Goal: Information Seeking & Learning: Find specific fact

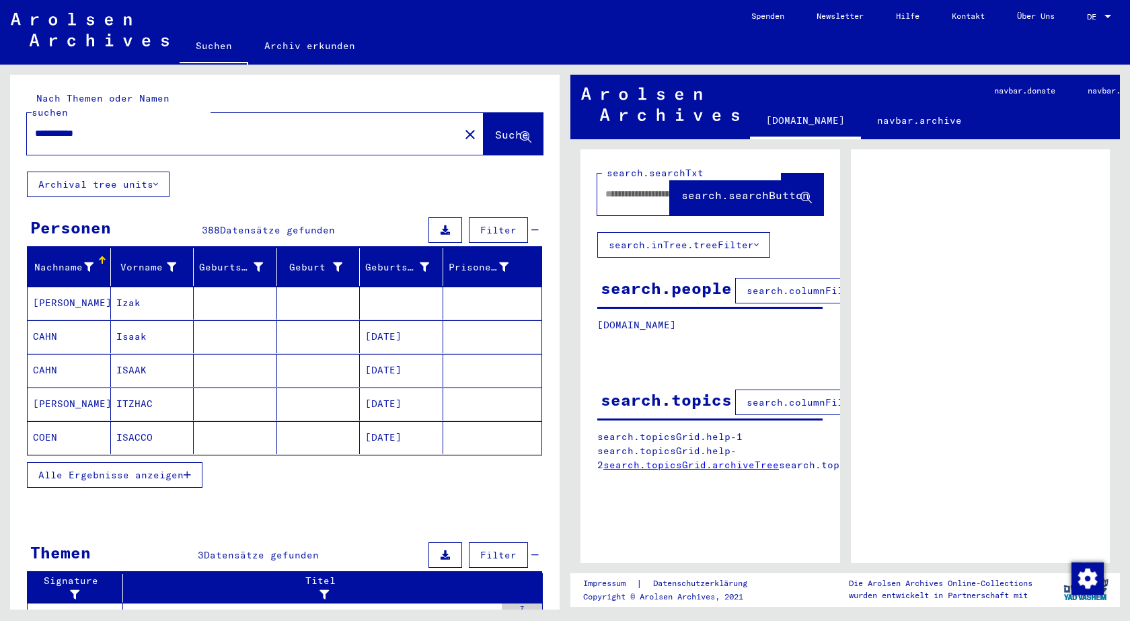
click at [122, 469] on span "Alle Ergebnisse anzeigen" at bounding box center [110, 475] width 145 height 12
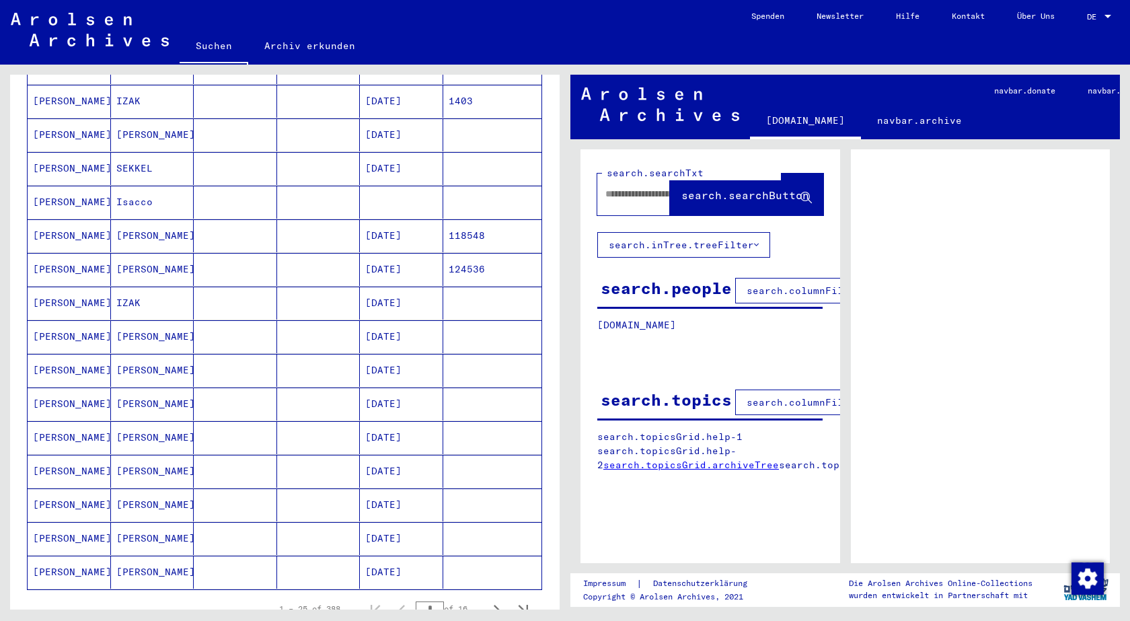
scroll to position [605, 0]
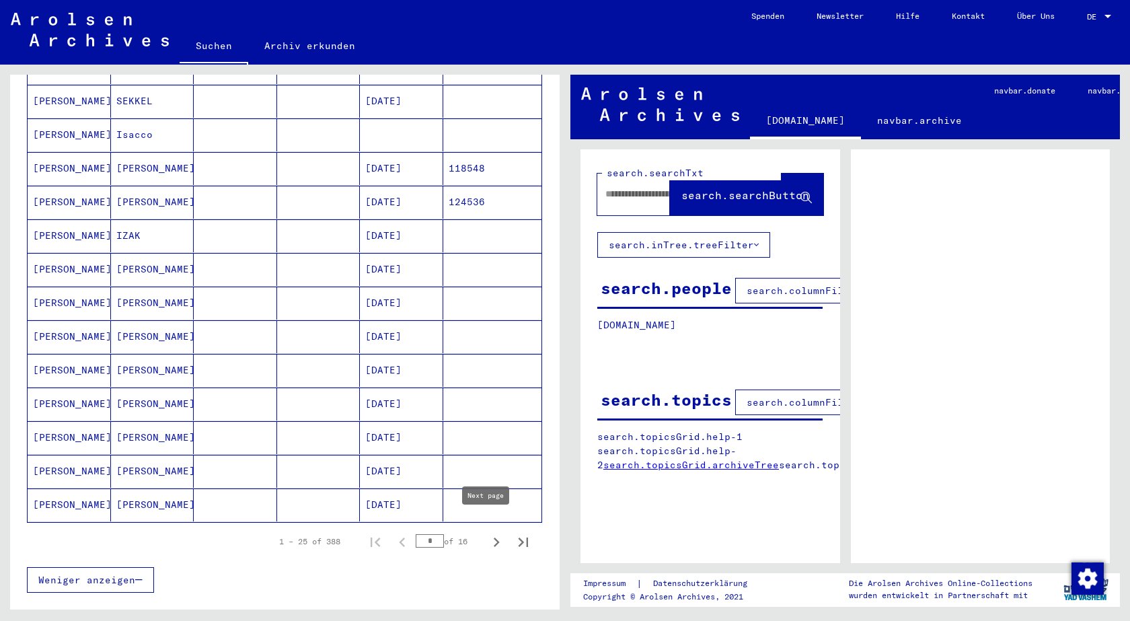
click at [487, 533] on icon "Next page" at bounding box center [496, 542] width 19 height 19
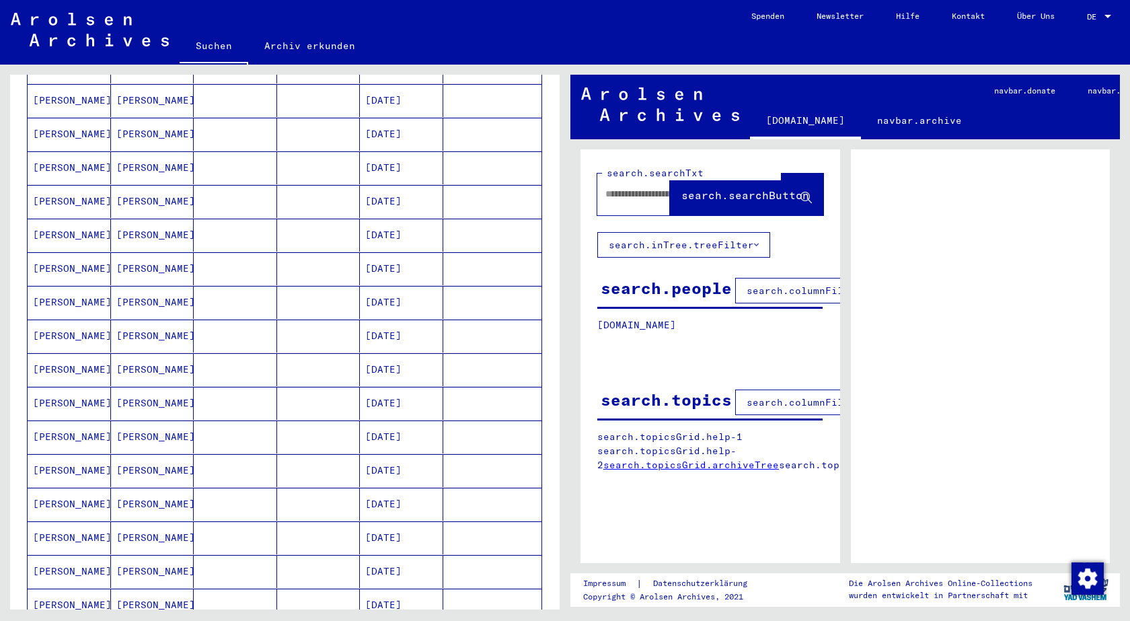
scroll to position [269, 0]
click at [60, 253] on mat-cell "[PERSON_NAME]" at bounding box center [69, 269] width 83 height 33
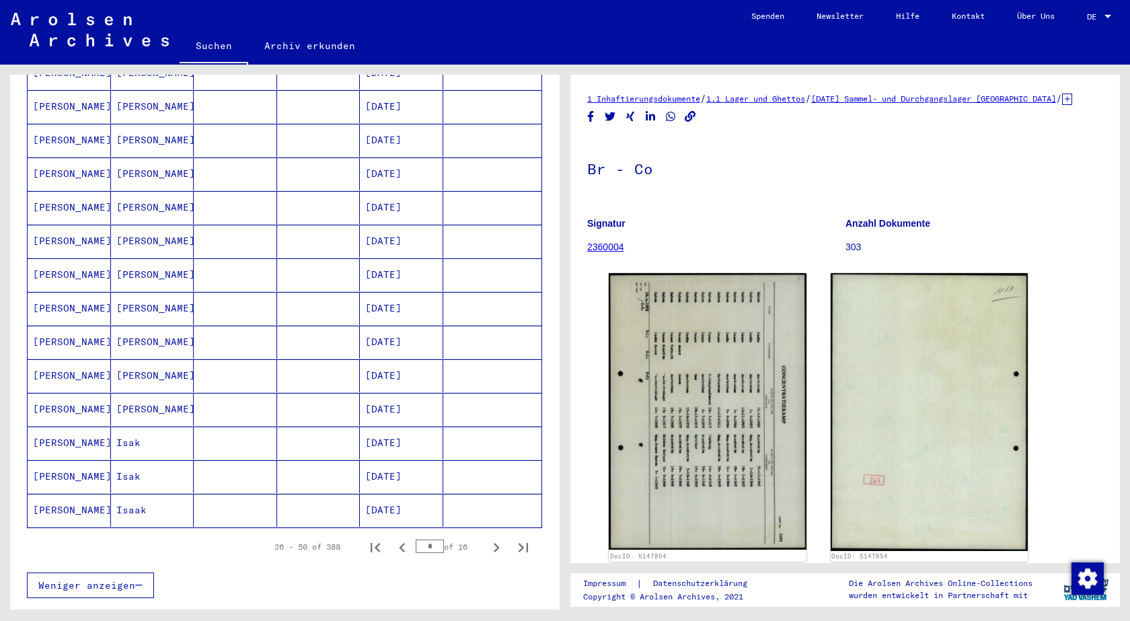
scroll to position [605, 0]
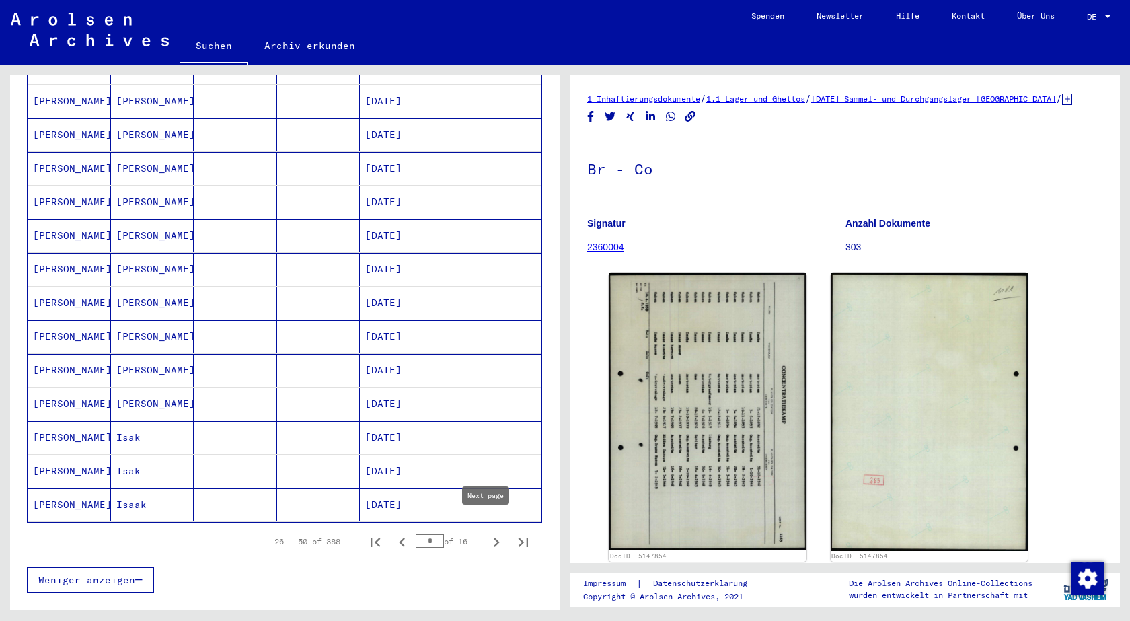
click at [487, 533] on icon "Next page" at bounding box center [496, 542] width 19 height 19
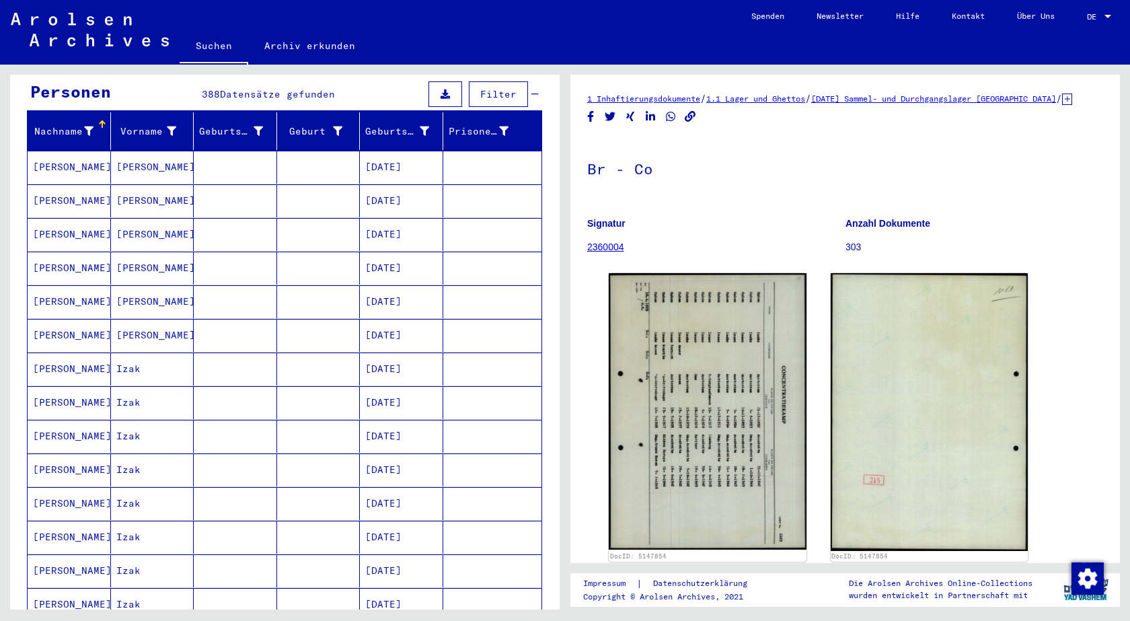
scroll to position [134, 0]
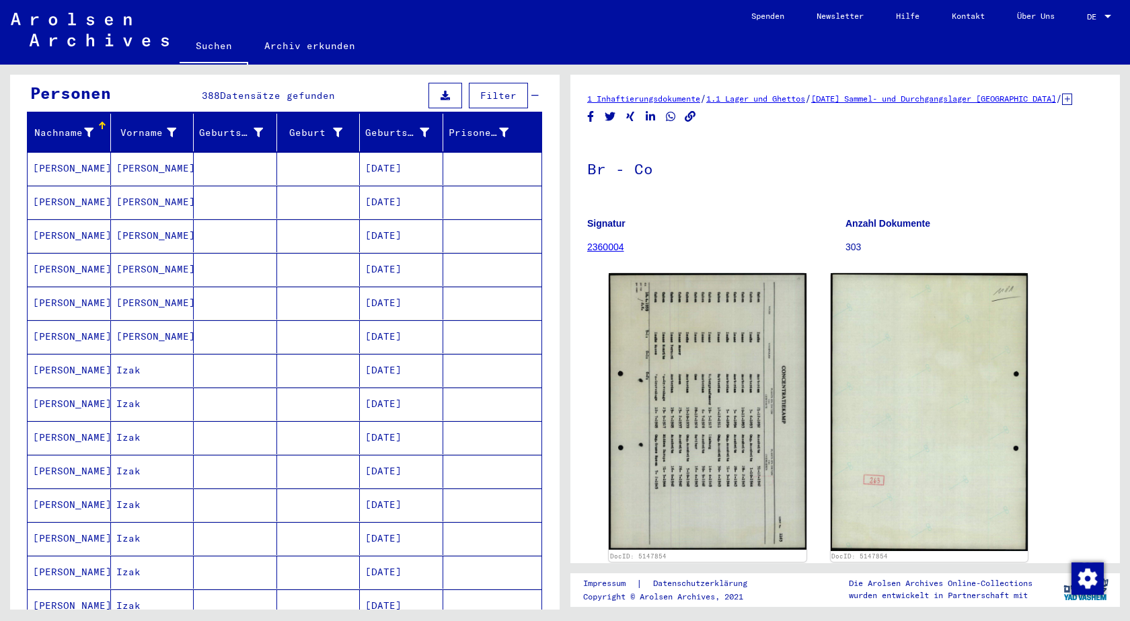
click at [389, 253] on mat-cell "[DATE]" at bounding box center [401, 269] width 83 height 33
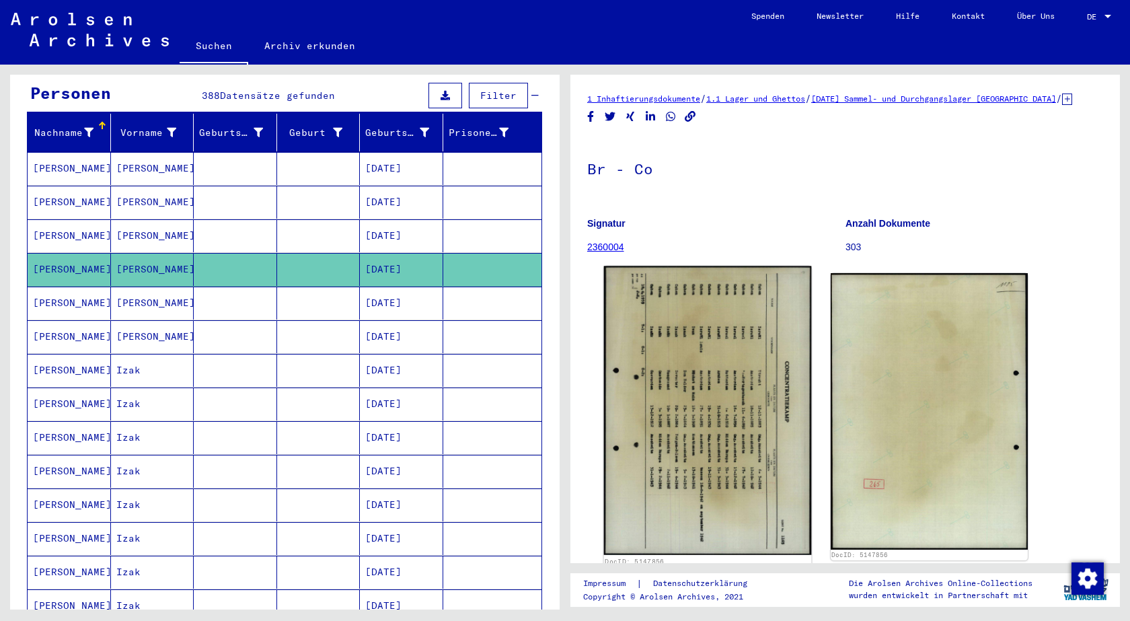
click at [617, 429] on img at bounding box center [707, 410] width 207 height 289
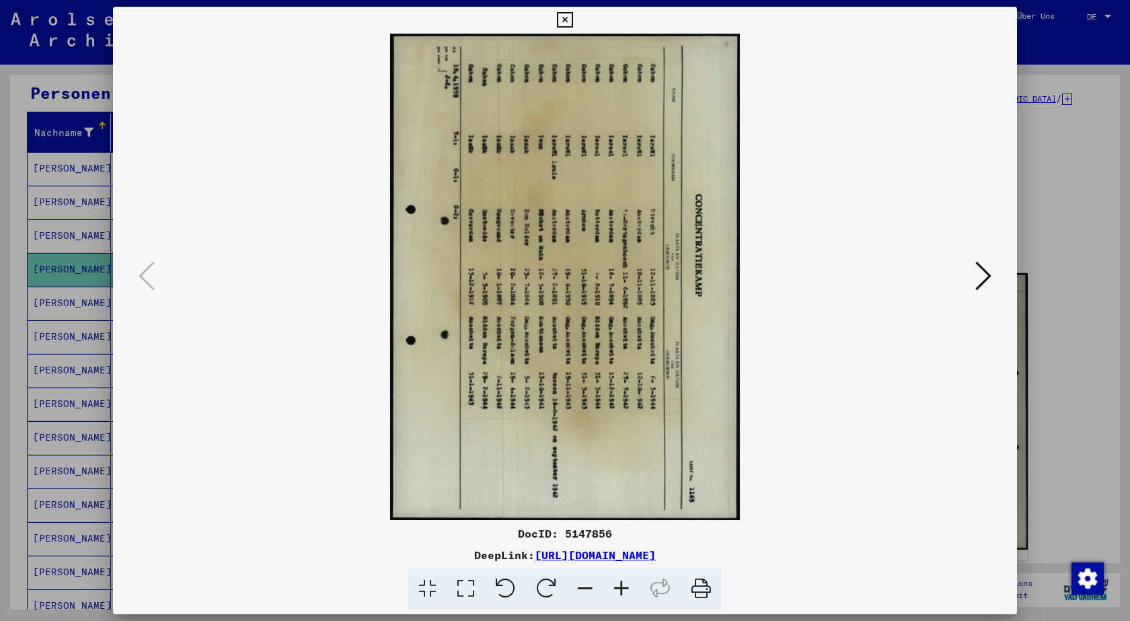
click at [558, 16] on icon at bounding box center [564, 20] width 15 height 16
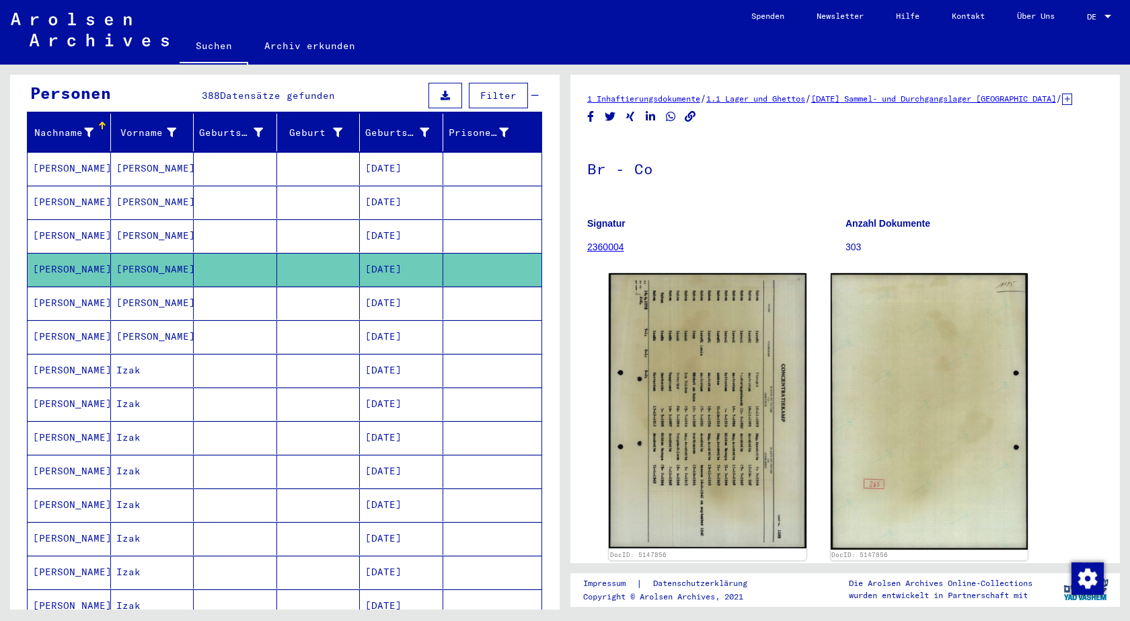
click at [393, 494] on mat-cell "[DATE]" at bounding box center [401, 504] width 83 height 33
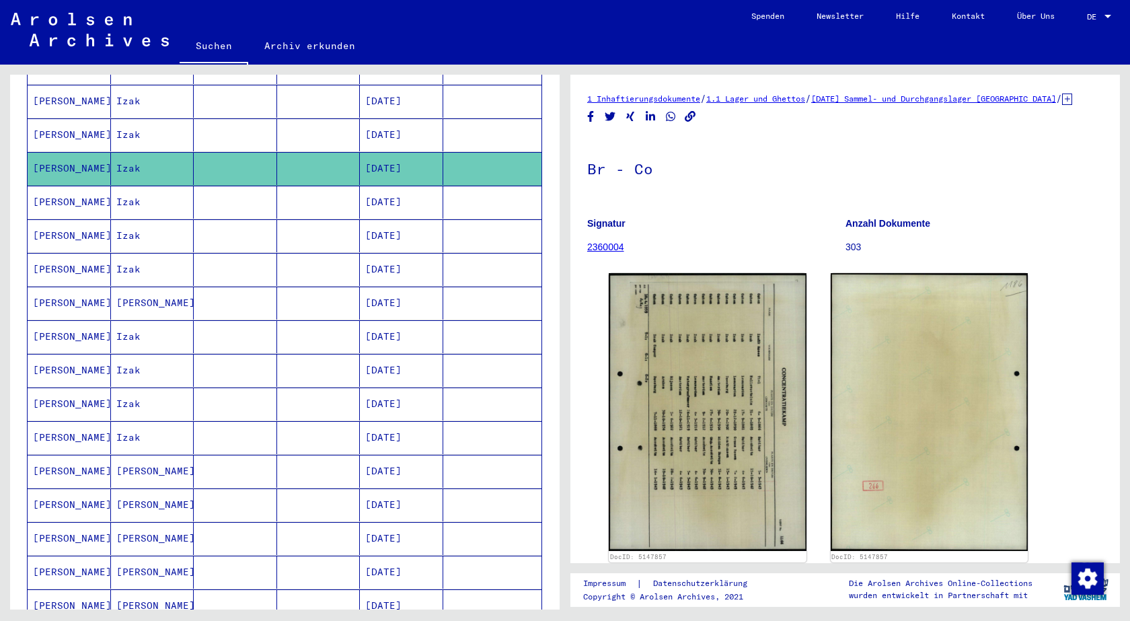
scroll to position [538, 0]
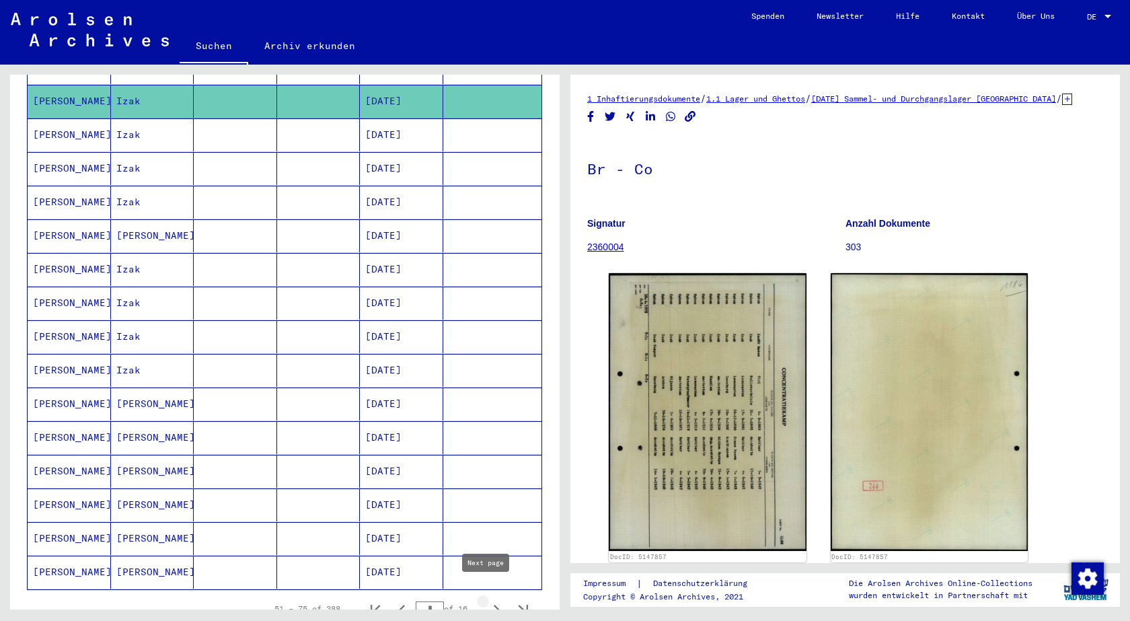
click at [487, 600] on icon "Next page" at bounding box center [496, 609] width 19 height 19
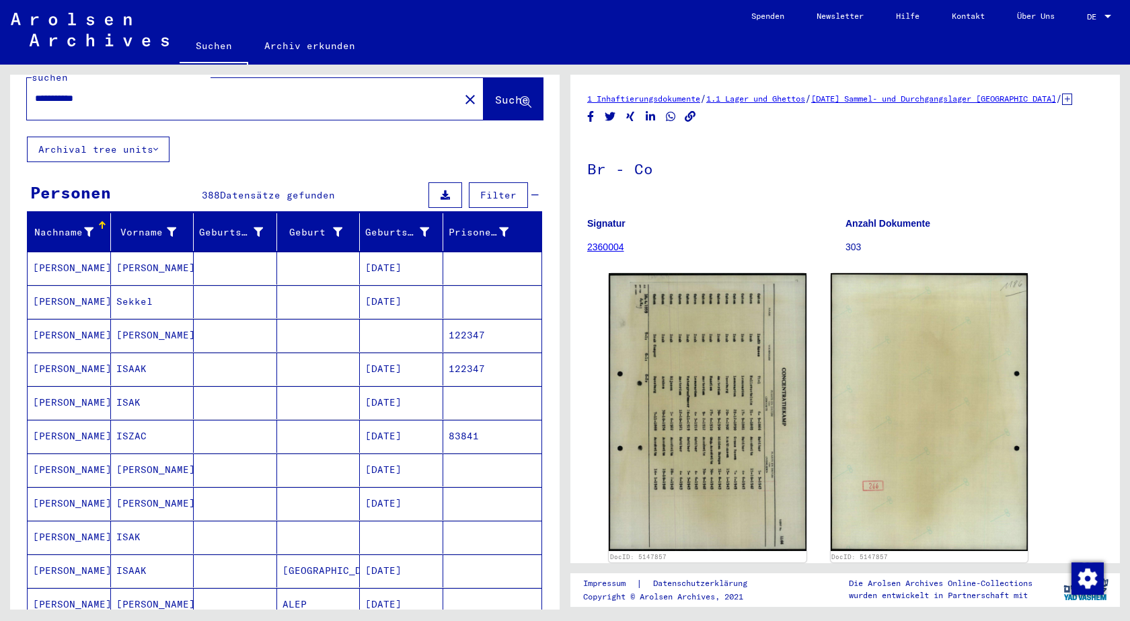
scroll to position [0, 0]
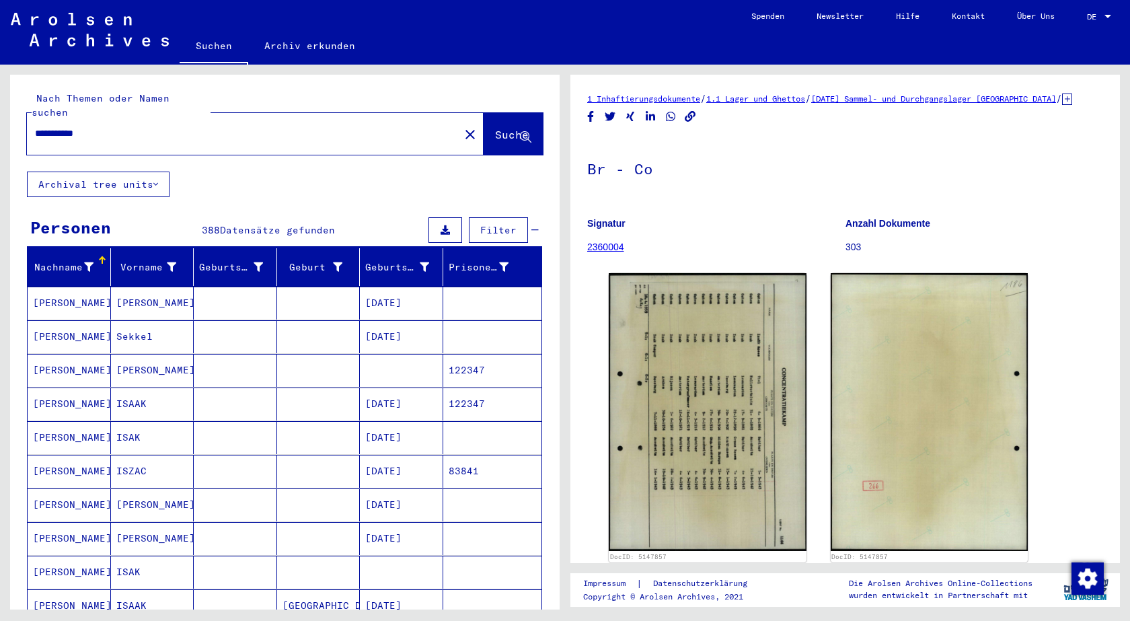
click at [386, 354] on mat-cell at bounding box center [401, 370] width 83 height 33
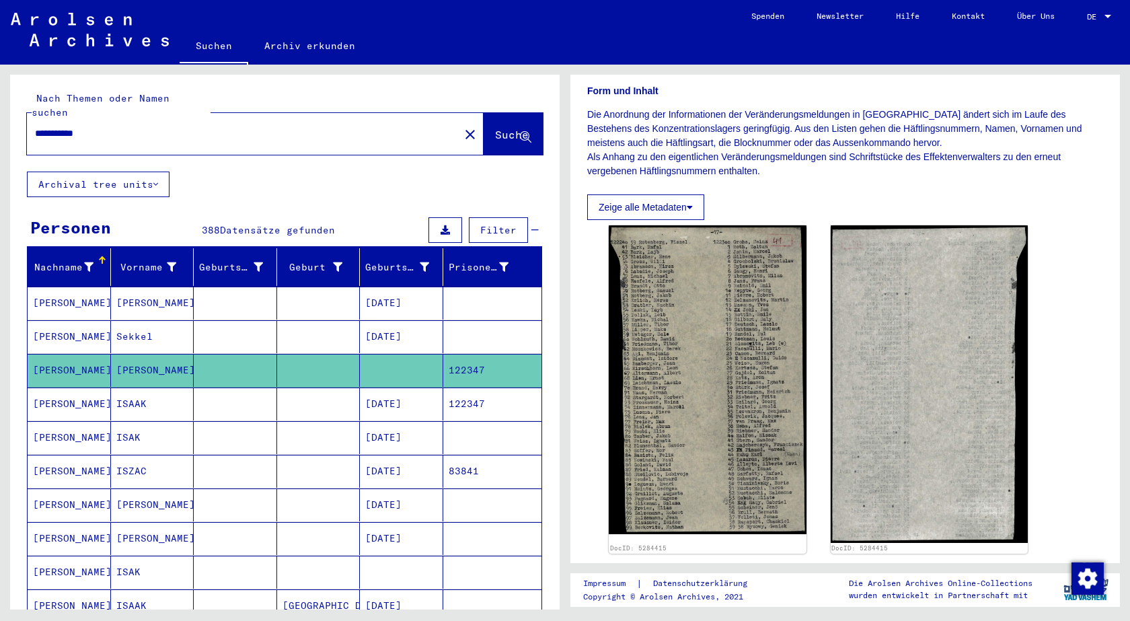
scroll to position [202, 0]
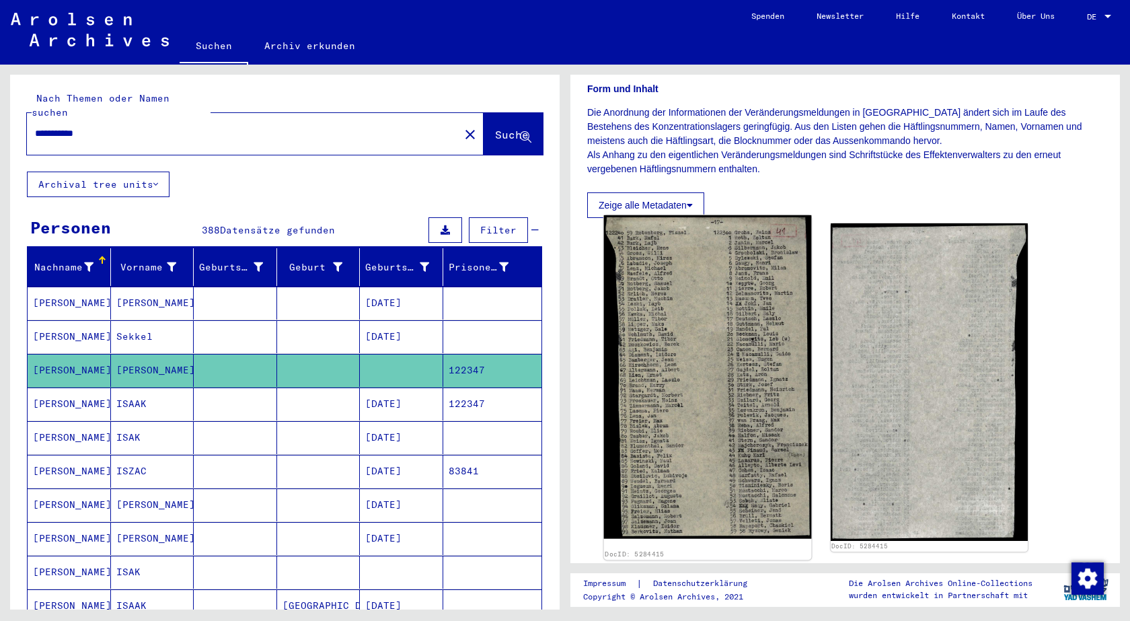
click at [695, 334] on img at bounding box center [707, 376] width 207 height 323
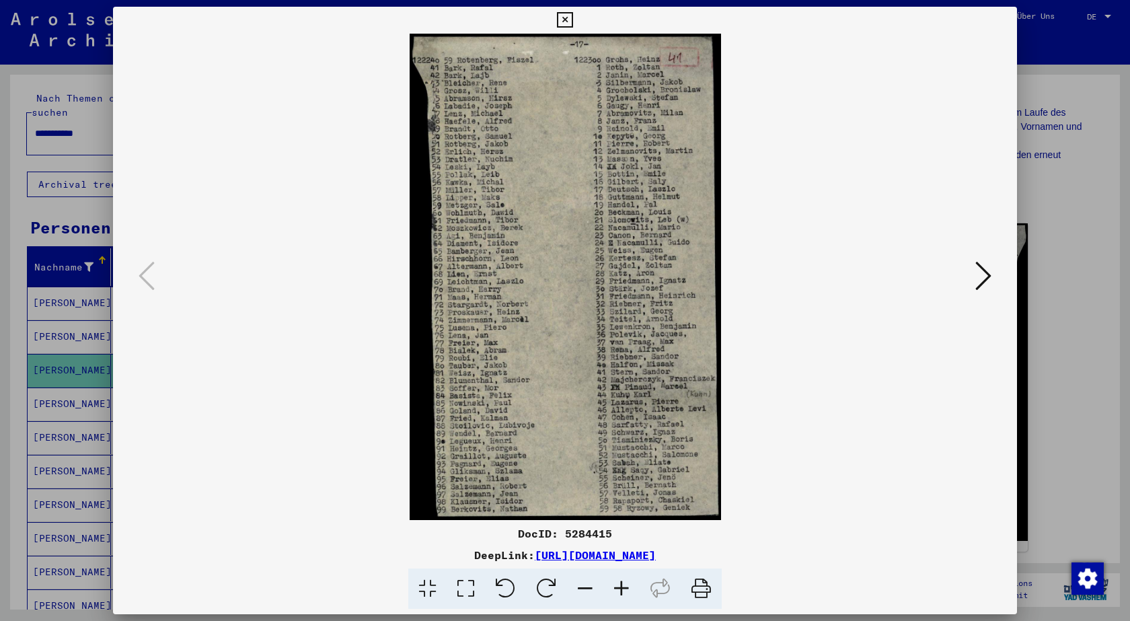
click at [1066, 252] on div at bounding box center [565, 310] width 1130 height 621
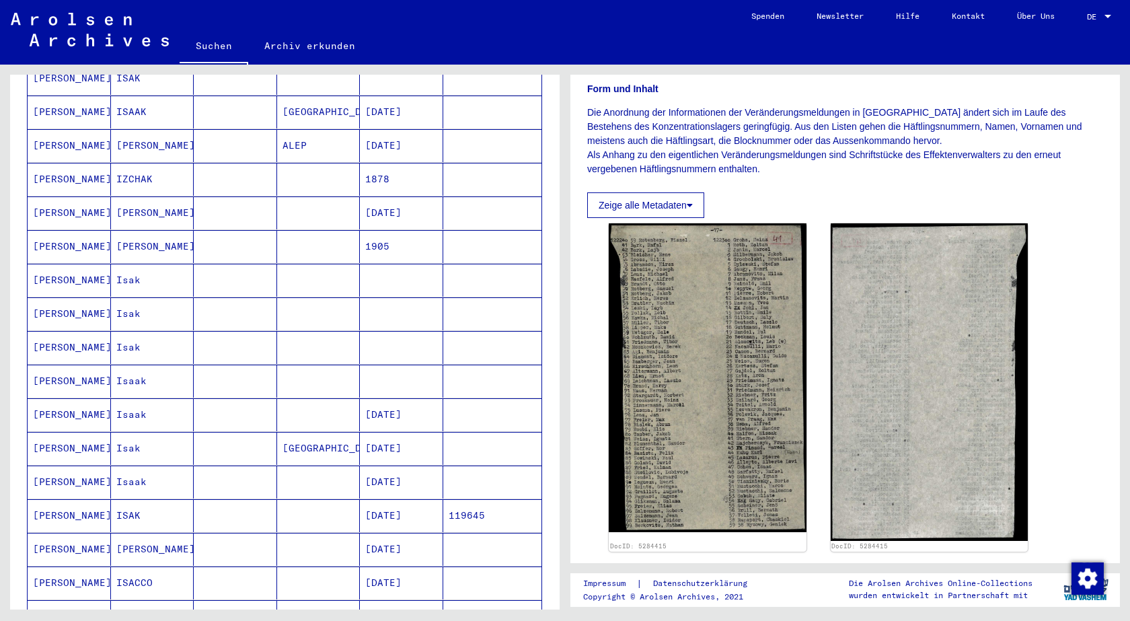
scroll to position [538, 0]
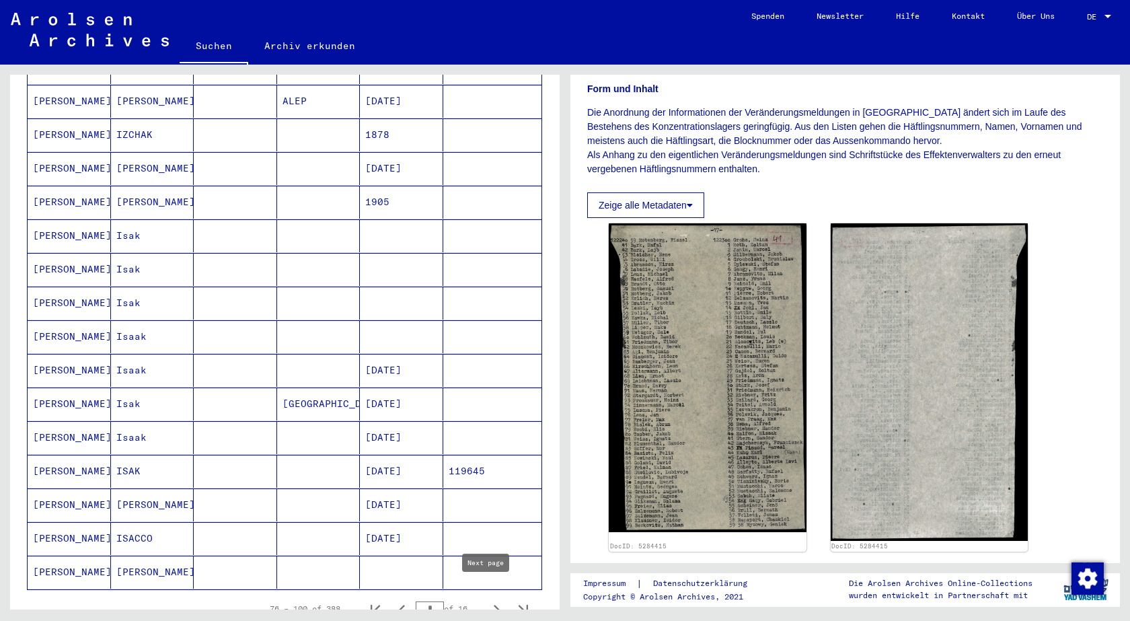
click at [494, 605] on icon "Next page" at bounding box center [497, 609] width 6 height 9
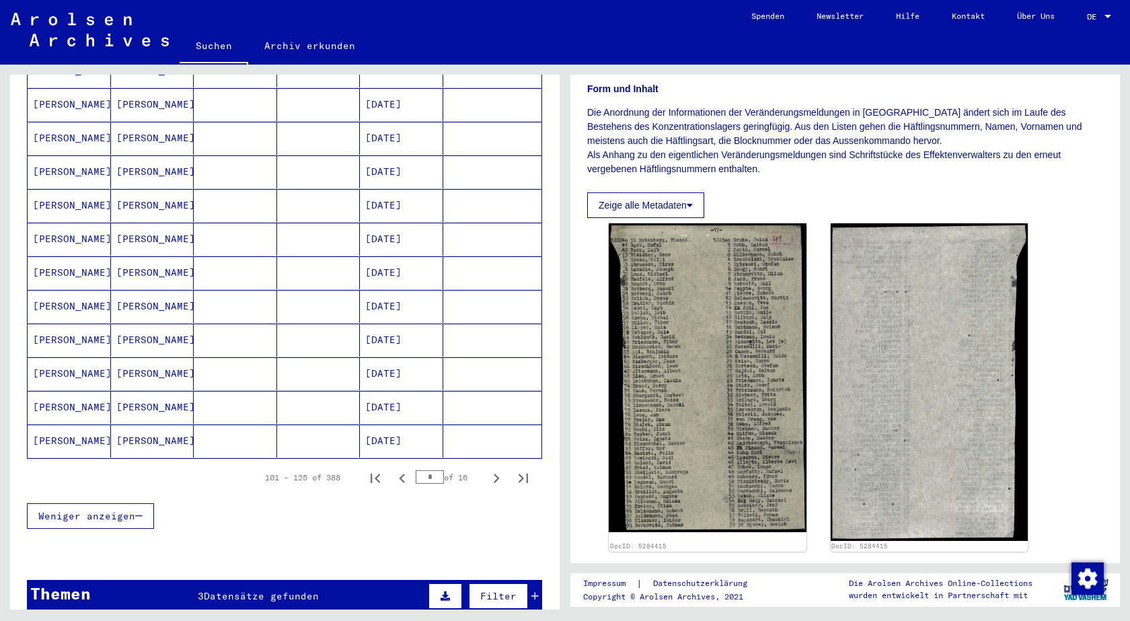
scroll to position [672, 0]
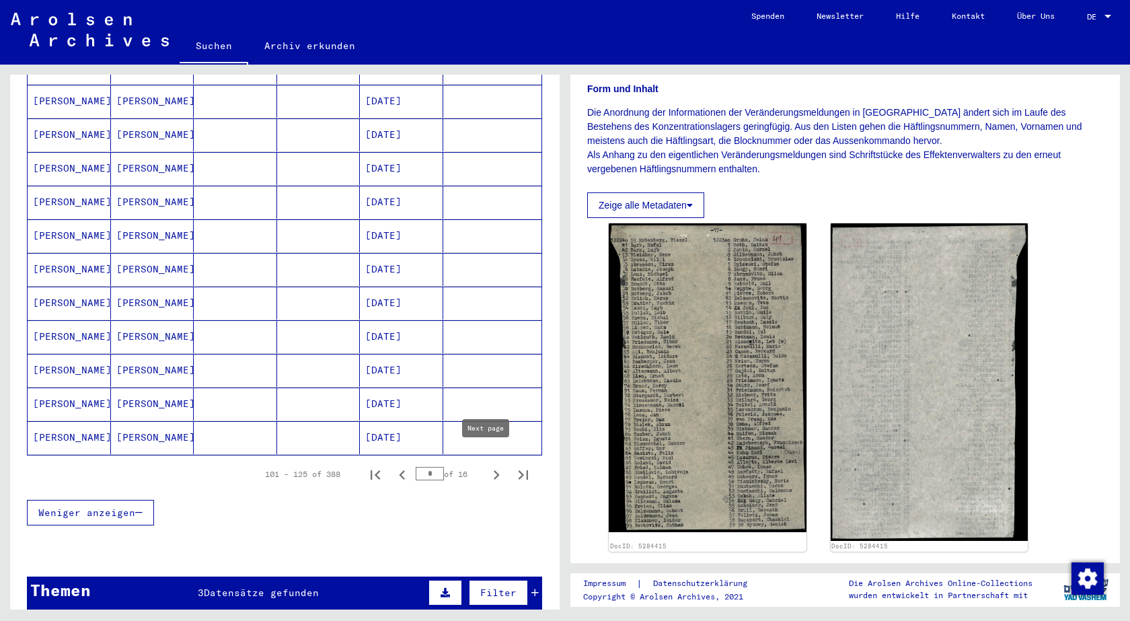
click at [483, 461] on button "Next page" at bounding box center [496, 474] width 27 height 27
type input "*"
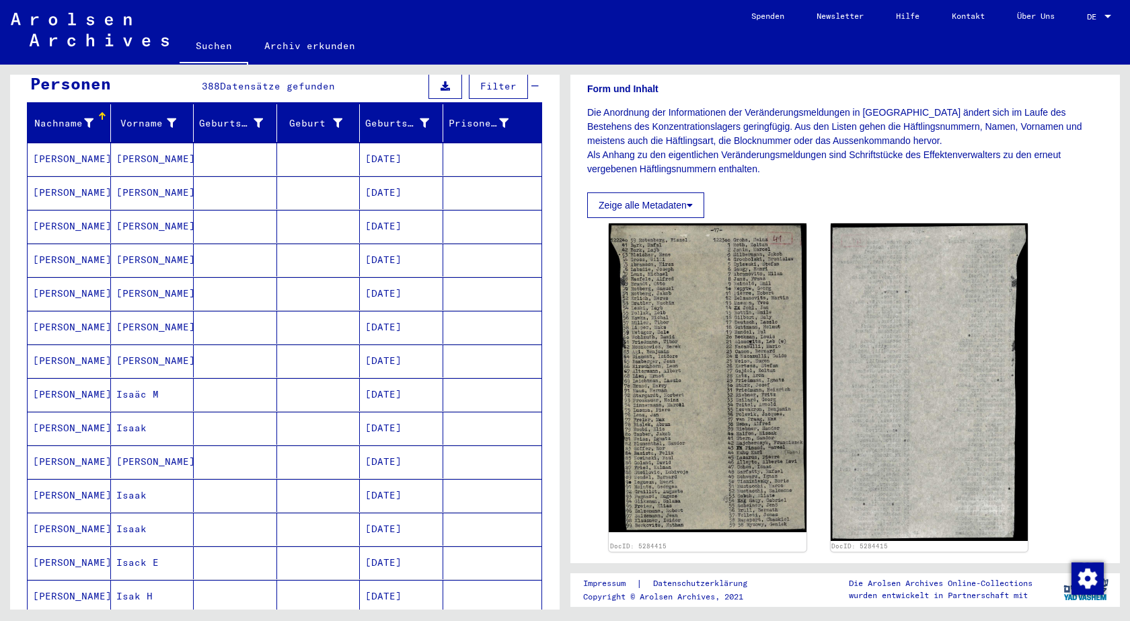
scroll to position [67, 0]
